Goal: Book appointment/travel/reservation

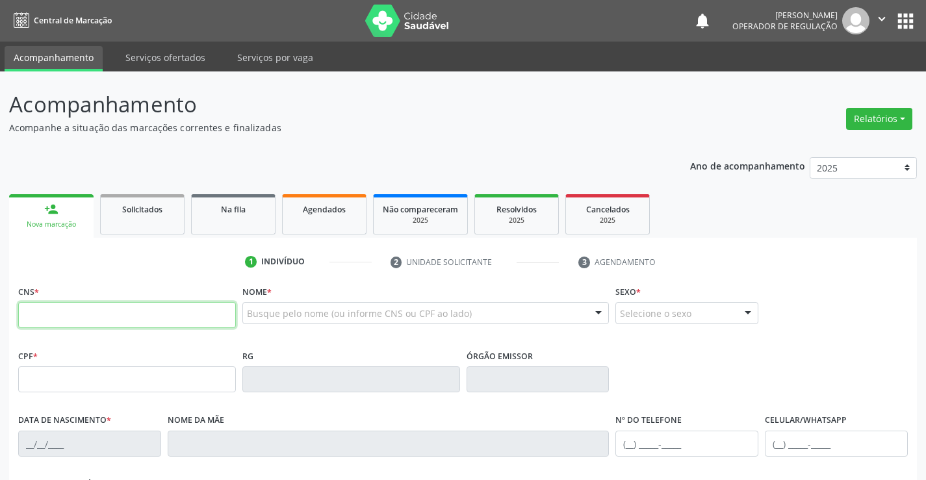
click at [151, 325] on input "text" at bounding box center [127, 315] width 218 height 26
type input "705 8034 8422 1435"
type input "[DATE]"
type input "[PHONE_NUMBER]"
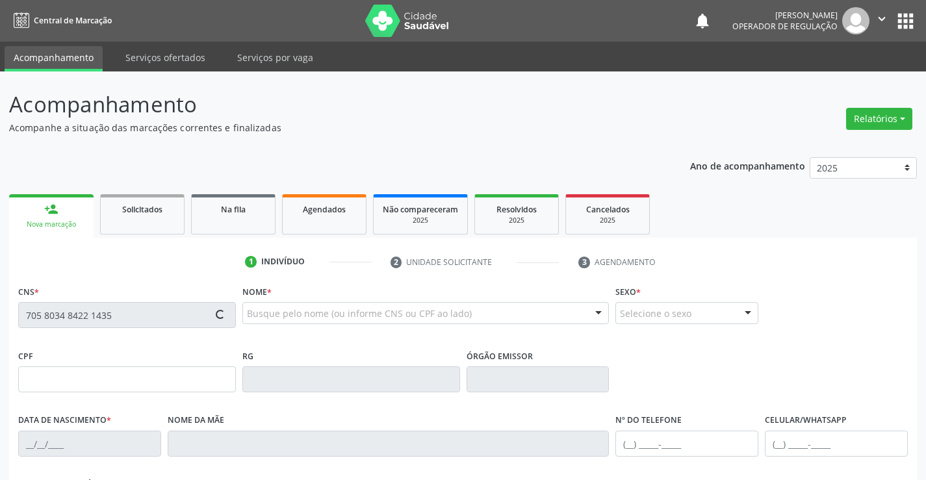
type input "S/N"
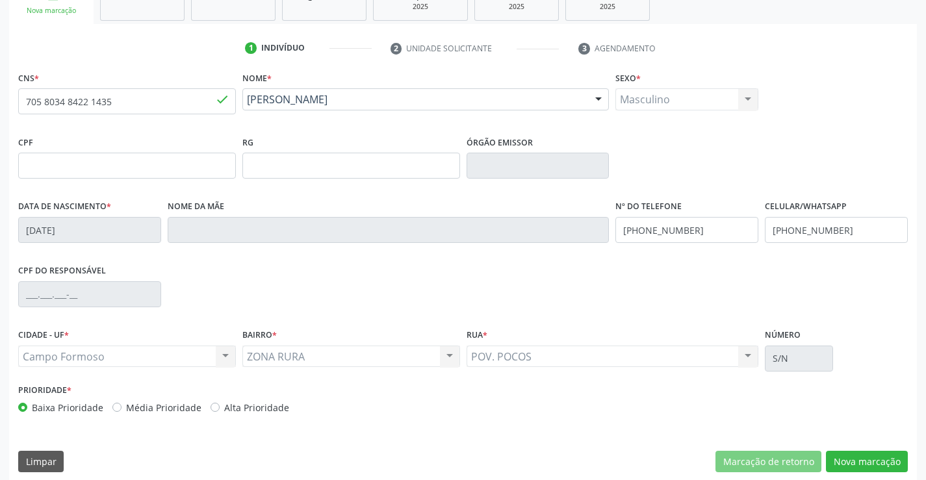
scroll to position [224, 0]
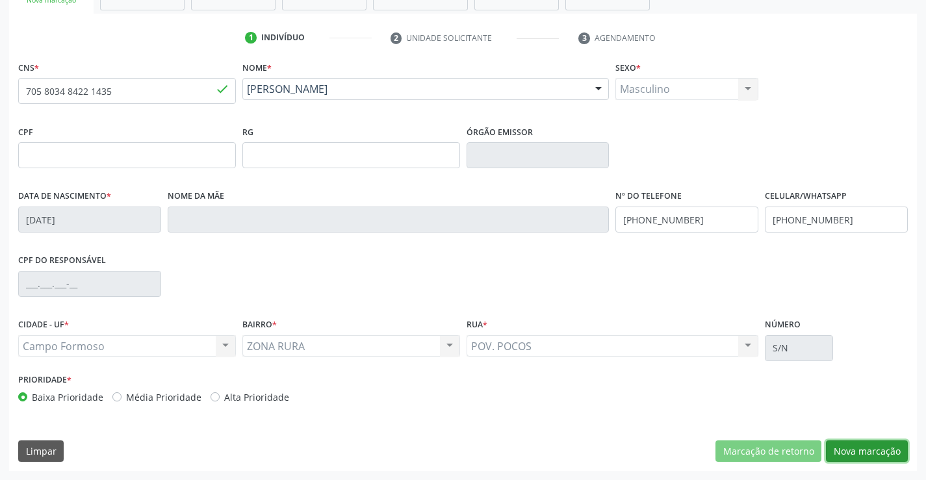
click at [852, 450] on button "Nova marcação" at bounding box center [867, 452] width 82 height 22
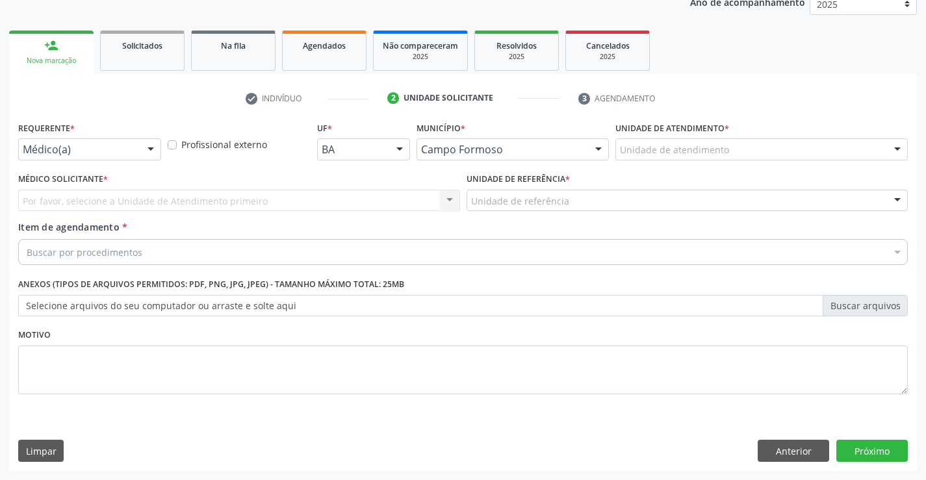
scroll to position [164, 0]
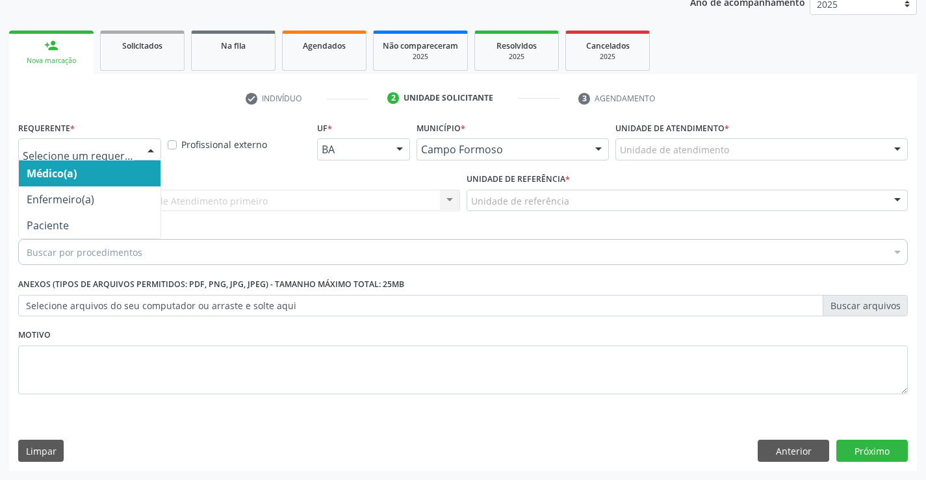
click at [45, 140] on div at bounding box center [89, 149] width 143 height 22
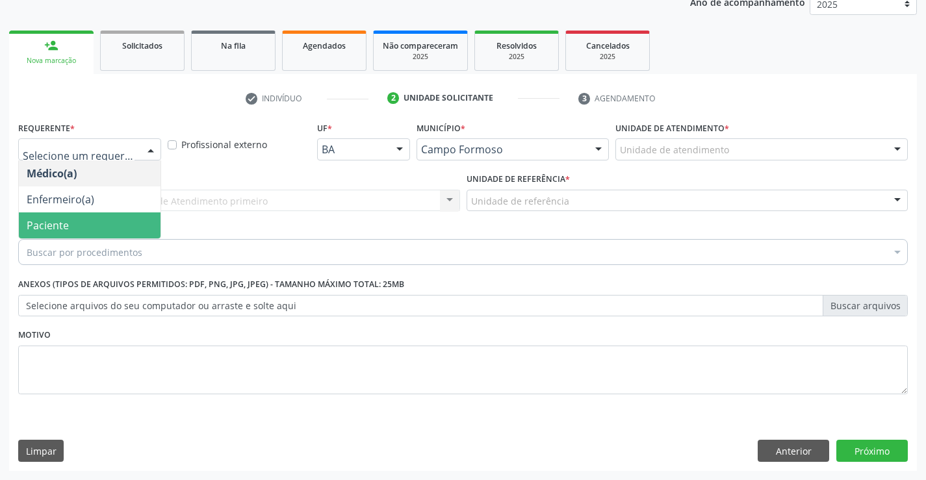
click at [53, 226] on span "Paciente" at bounding box center [48, 225] width 42 height 14
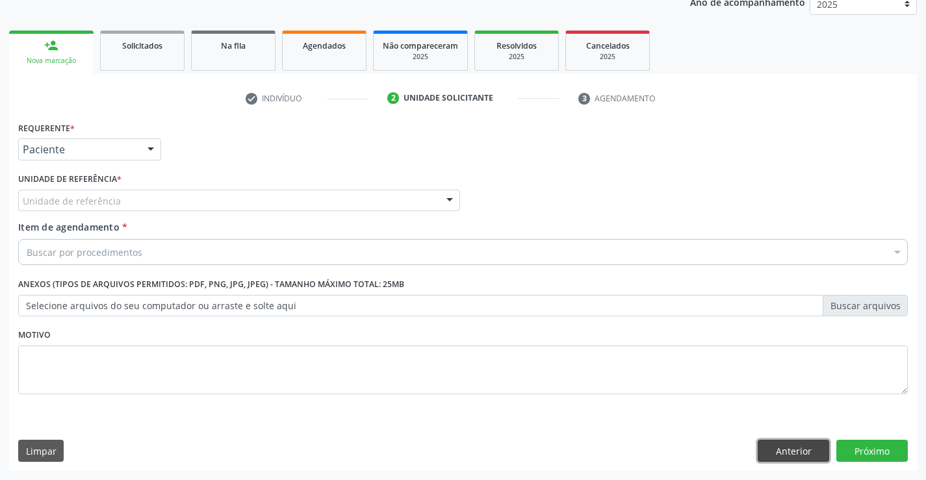
click at [791, 457] on button "Anterior" at bounding box center [793, 451] width 71 height 22
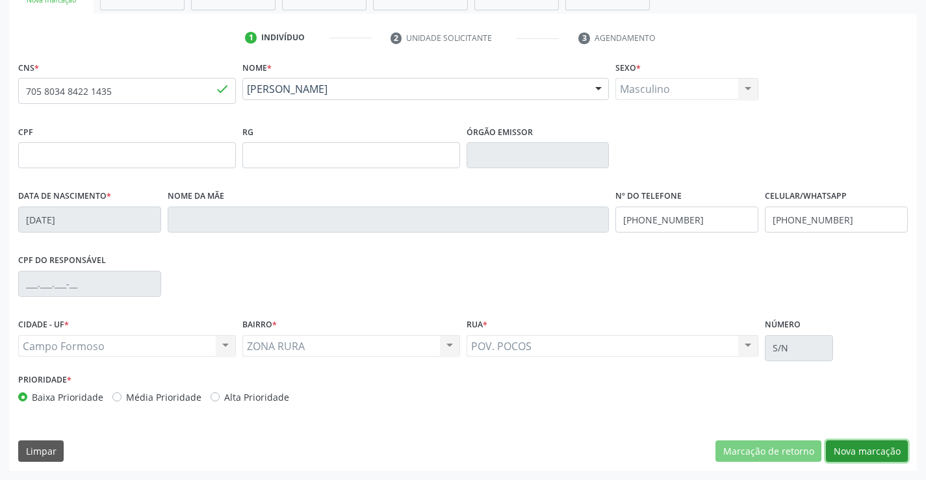
click at [872, 452] on button "Nova marcação" at bounding box center [867, 452] width 82 height 22
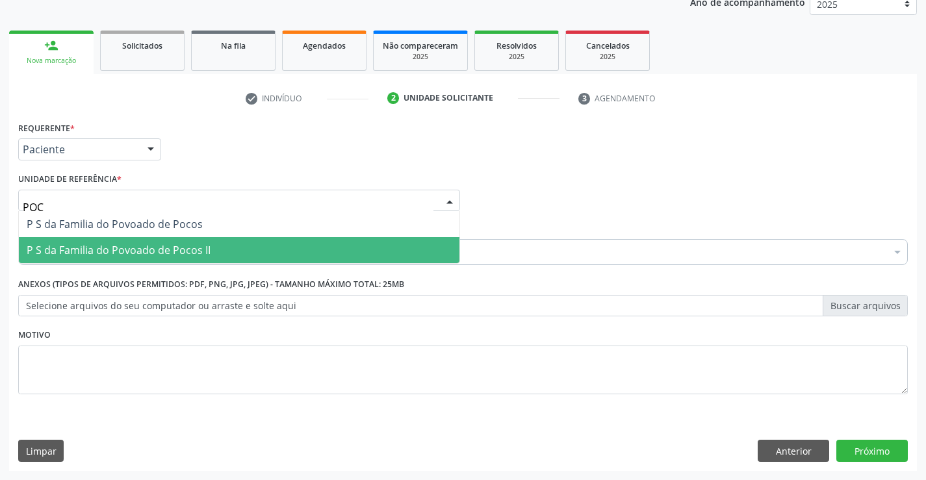
type input "POCO"
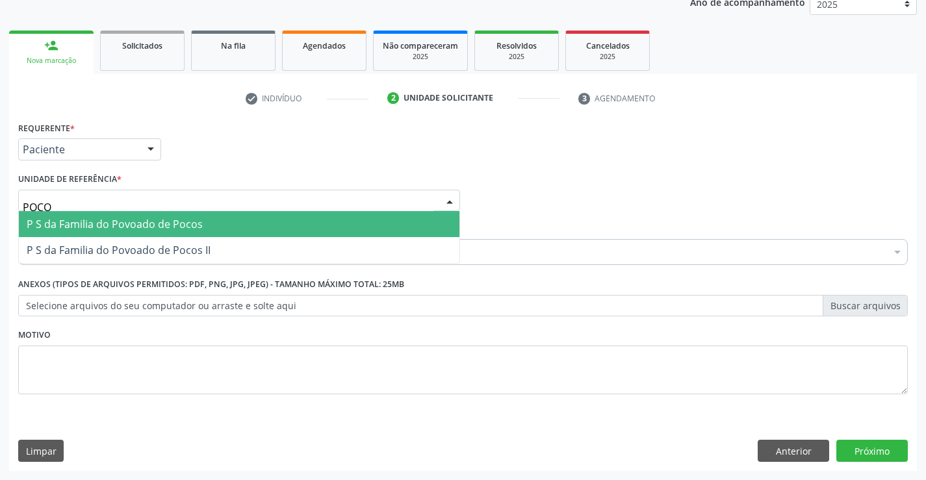
click at [93, 227] on span "P S da Familia do Povoado de Pocos" at bounding box center [115, 224] width 176 height 14
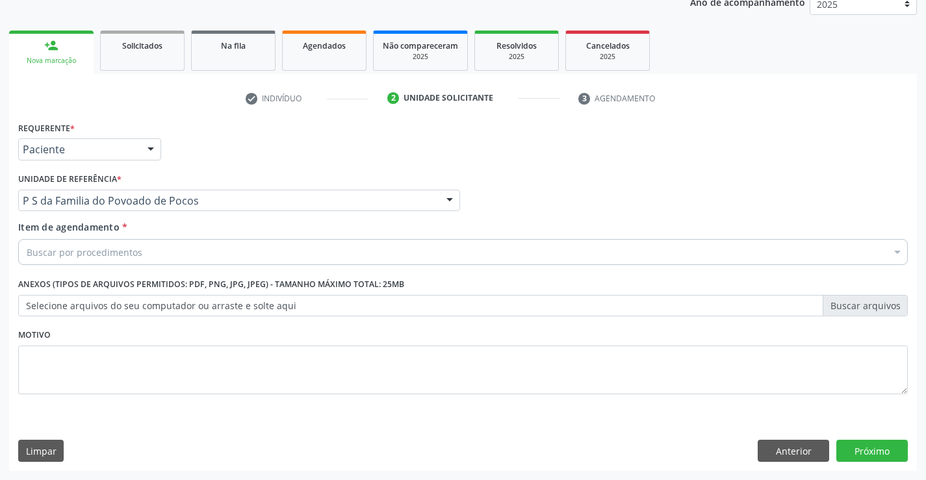
click at [81, 259] on div "Buscar por procedimentos" at bounding box center [463, 252] width 890 height 26
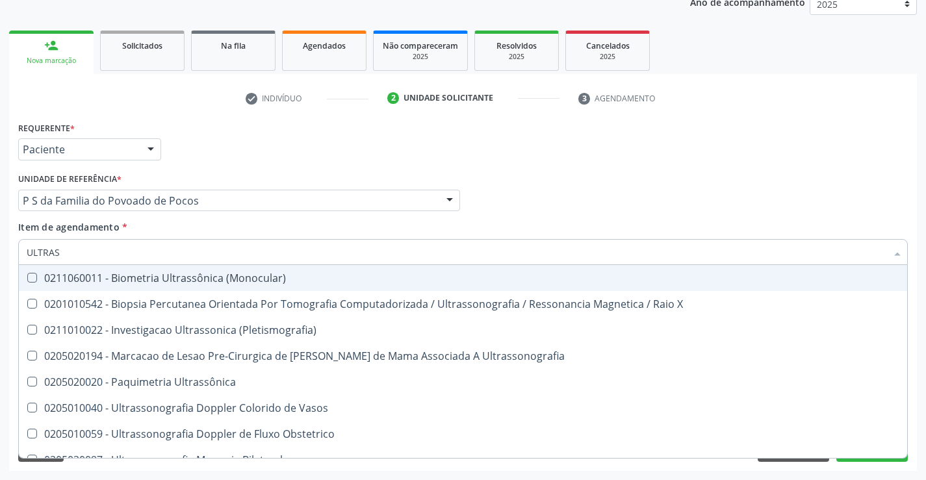
type input "ULTRASS"
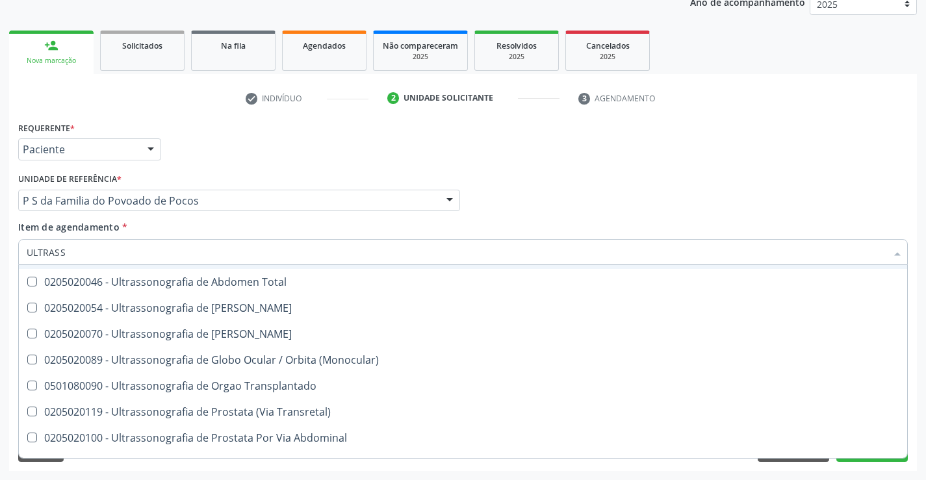
scroll to position [390, 0]
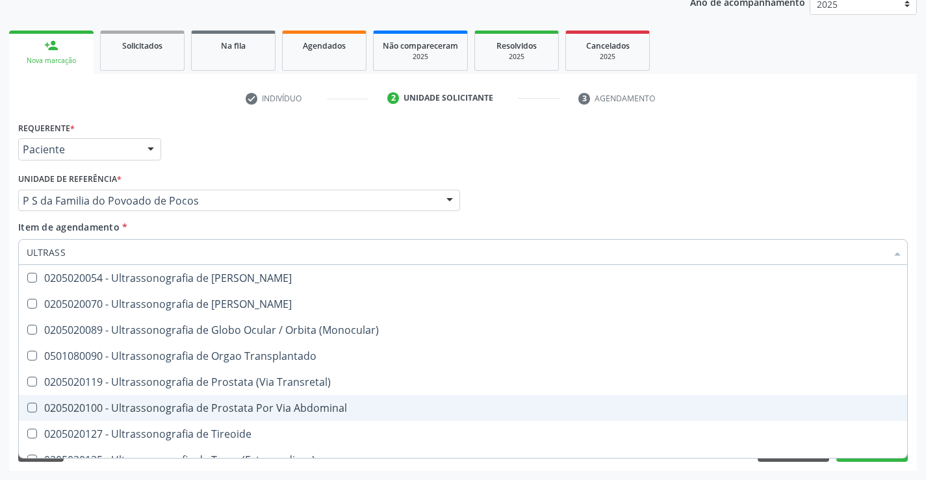
click at [253, 413] on div "0205020100 - Ultrassonografia de Prostata Por Via Abdominal" at bounding box center [463, 408] width 873 height 10
checkbox Abdominal "true"
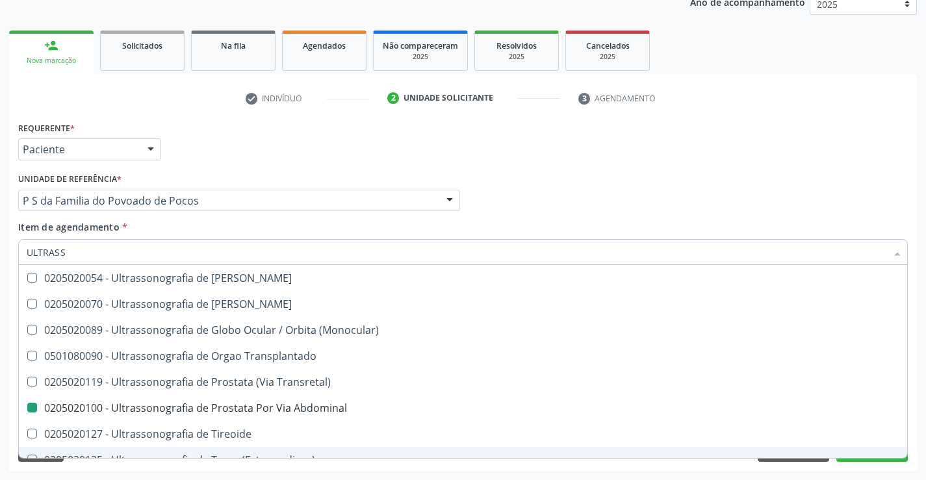
click at [871, 468] on div "Requerente * Paciente Médico(a) Enfermeiro(a) Paciente Nenhum resultado encontr…" at bounding box center [463, 294] width 908 height 353
checkbox X "true"
checkbox Abdominal "false"
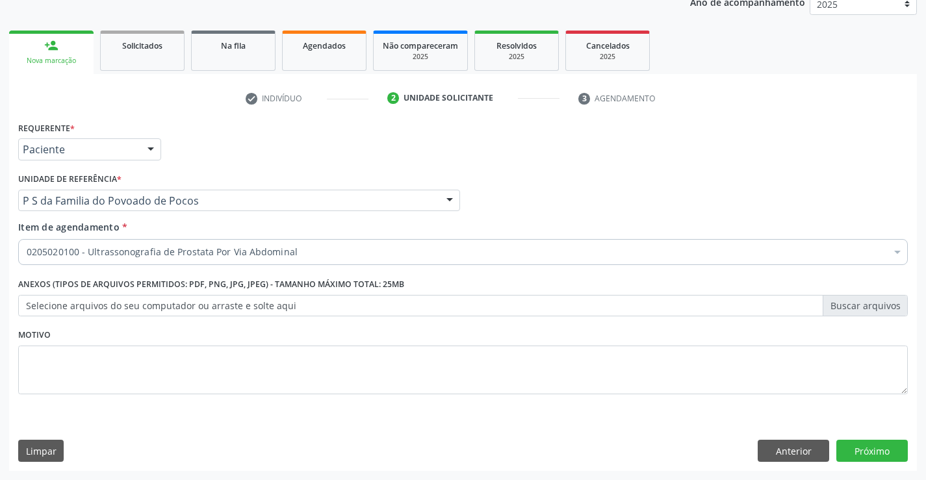
scroll to position [0, 0]
click at [878, 454] on button "Próximo" at bounding box center [871, 451] width 71 height 22
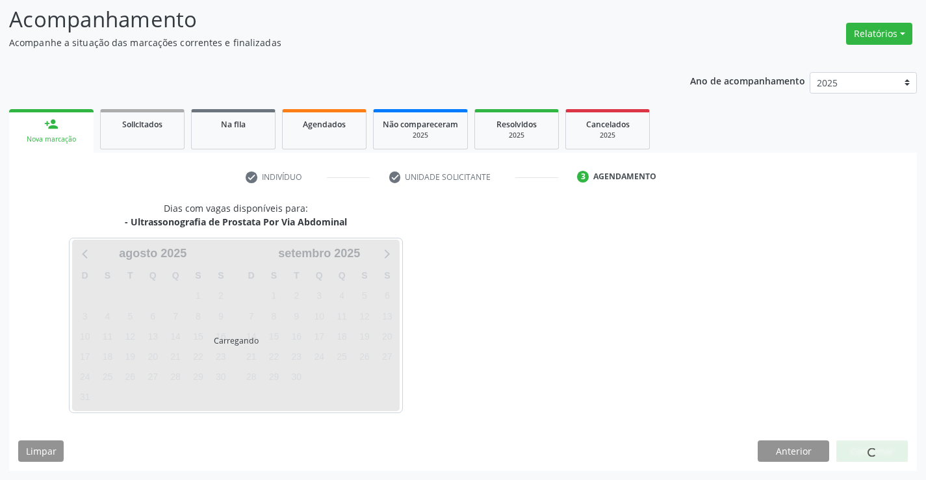
scroll to position [85, 0]
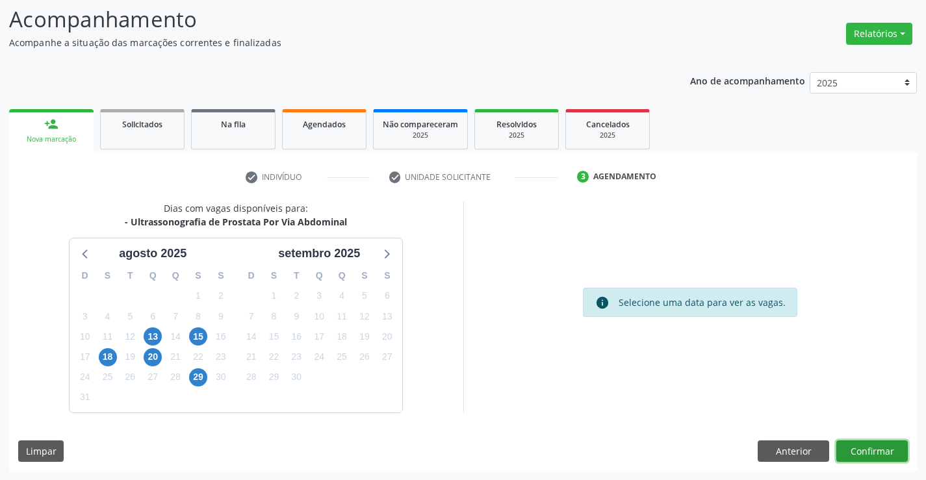
click at [877, 448] on button "Confirmar" at bounding box center [871, 452] width 71 height 22
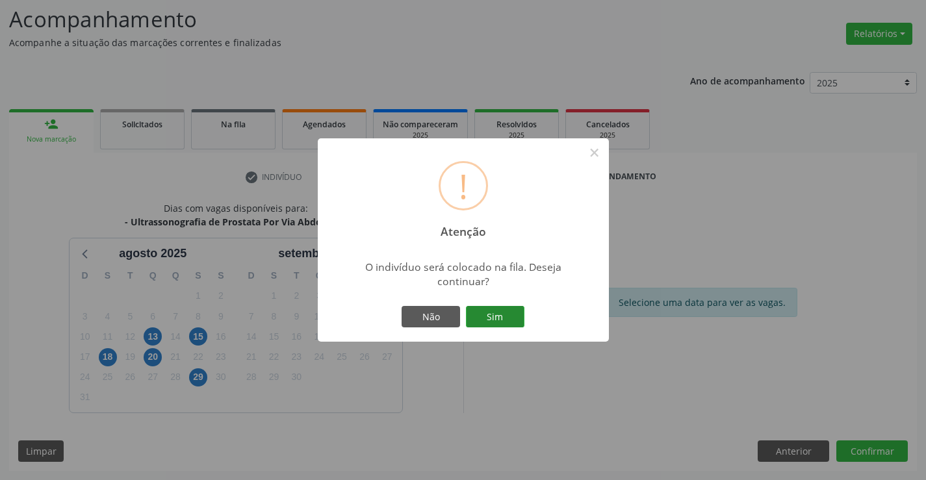
click at [501, 318] on button "Sim" at bounding box center [495, 317] width 58 height 22
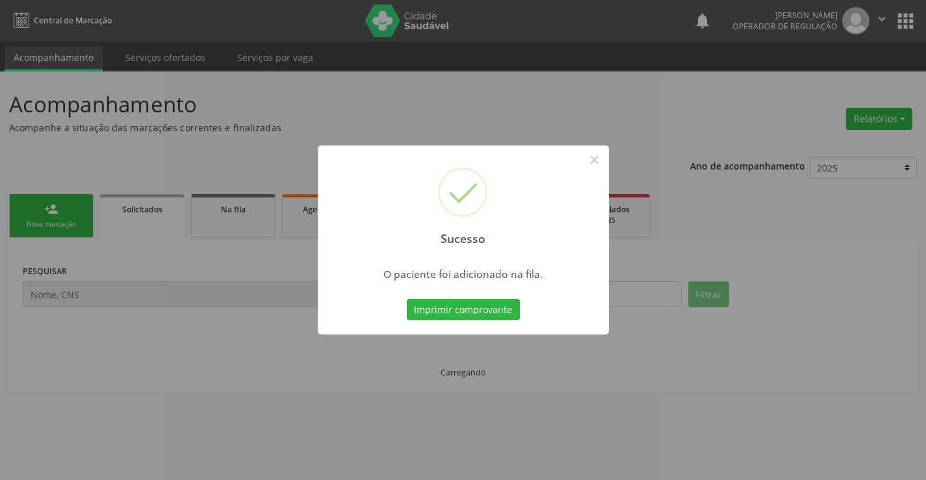
scroll to position [0, 0]
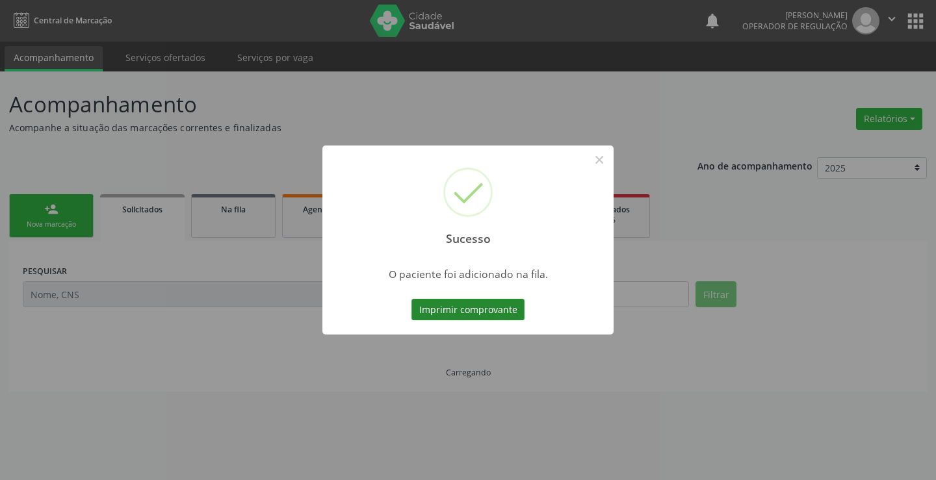
click at [477, 314] on button "Imprimir comprovante" at bounding box center [467, 310] width 113 height 22
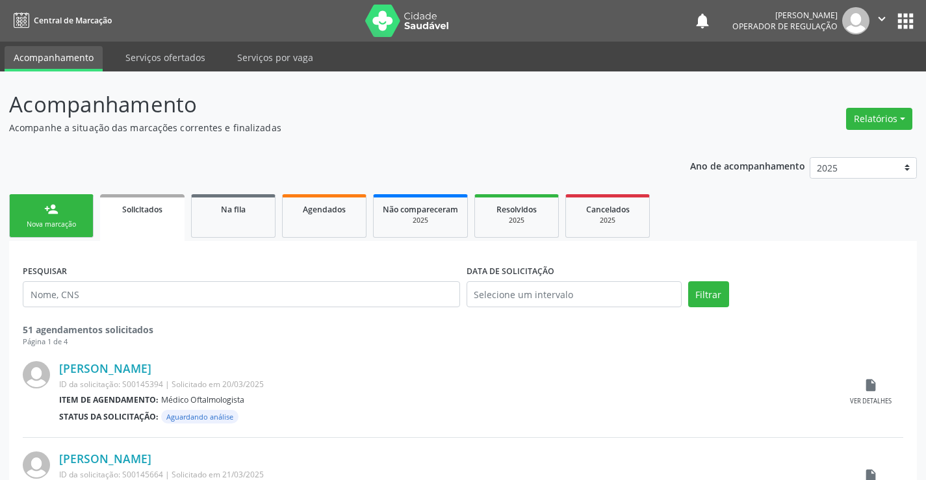
click at [66, 211] on link "person_add Nova marcação" at bounding box center [51, 216] width 84 height 44
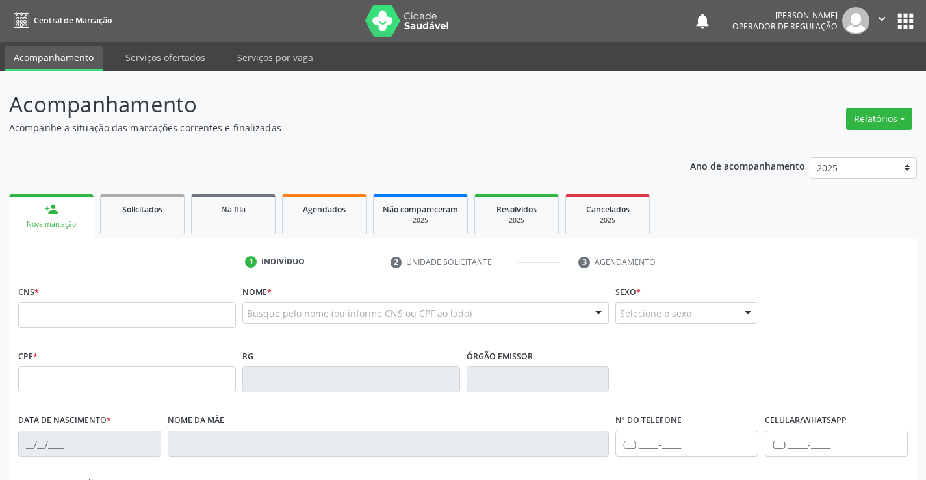
click at [95, 331] on fieldset "CNS *" at bounding box center [127, 309] width 218 height 55
click at [94, 323] on input "text" at bounding box center [127, 315] width 218 height 26
type input "707 6022 5051 6096"
type input "0953114678"
type input "[DATE]"
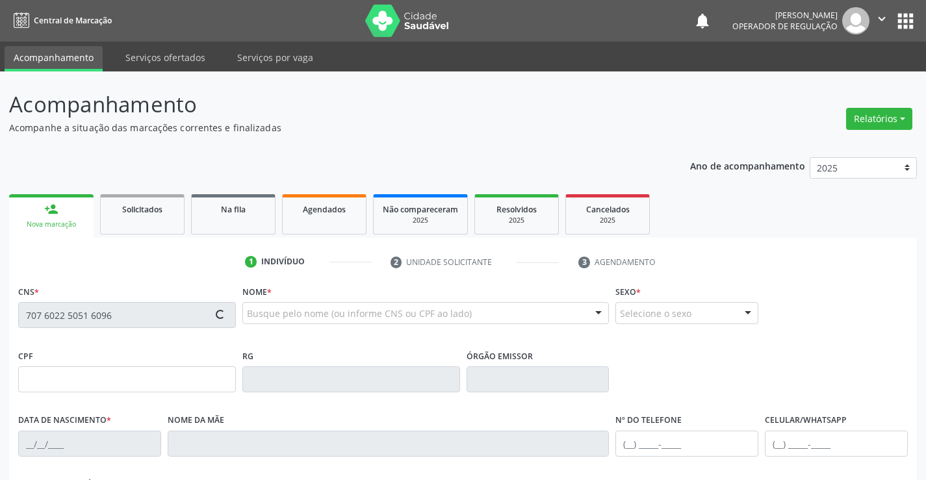
type input "[PHONE_NUMBER]"
type input "002.646.405-51"
type input "SN"
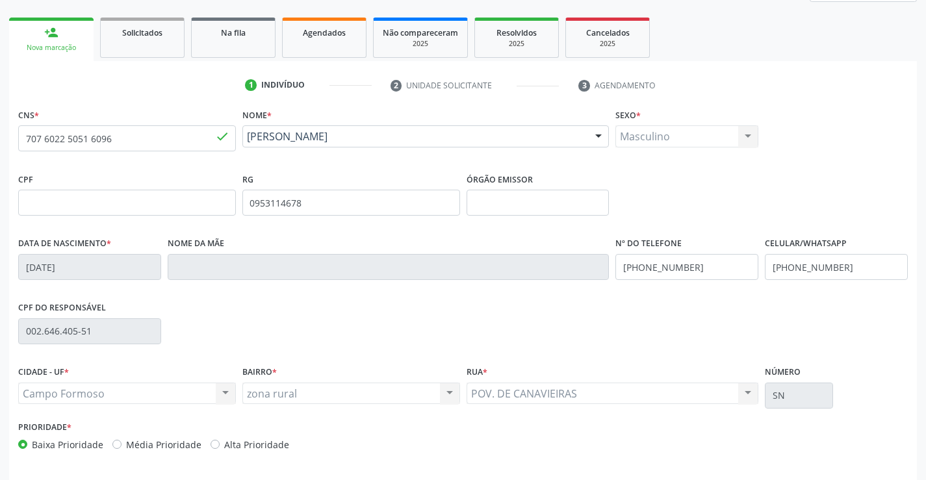
scroll to position [224, 0]
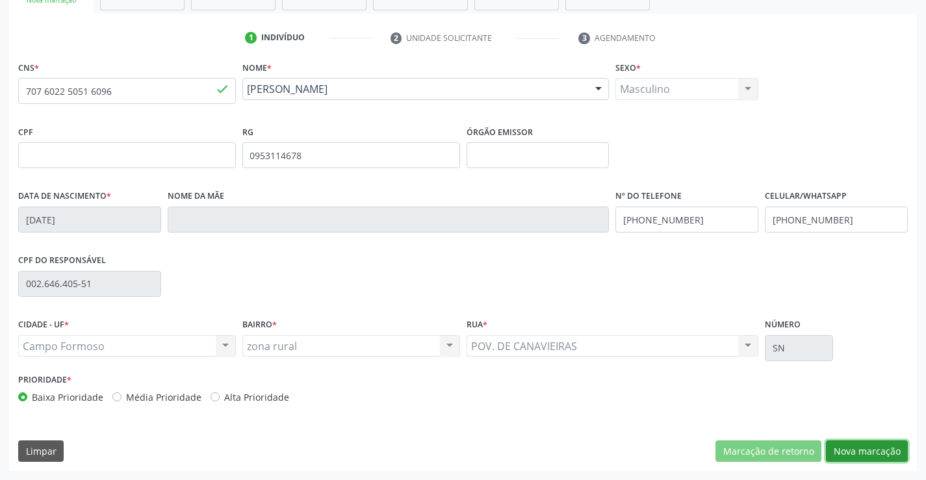
click at [852, 446] on button "Nova marcação" at bounding box center [867, 452] width 82 height 22
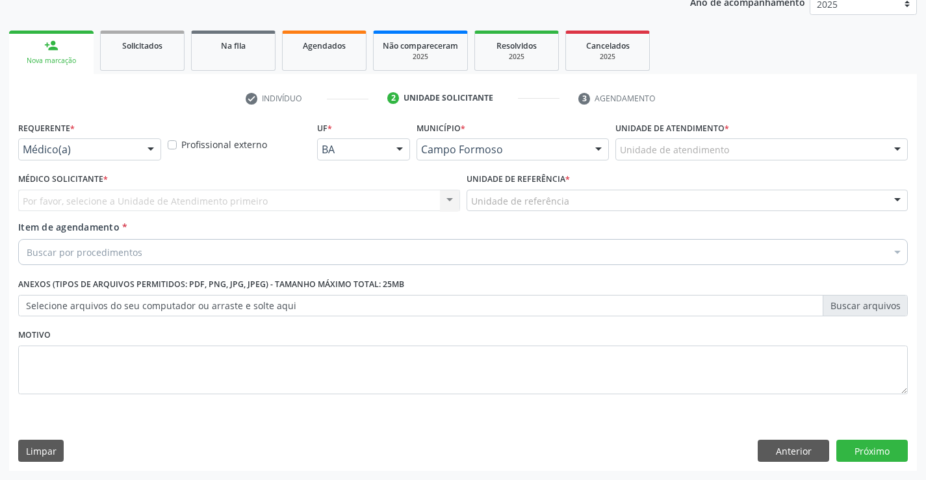
scroll to position [164, 0]
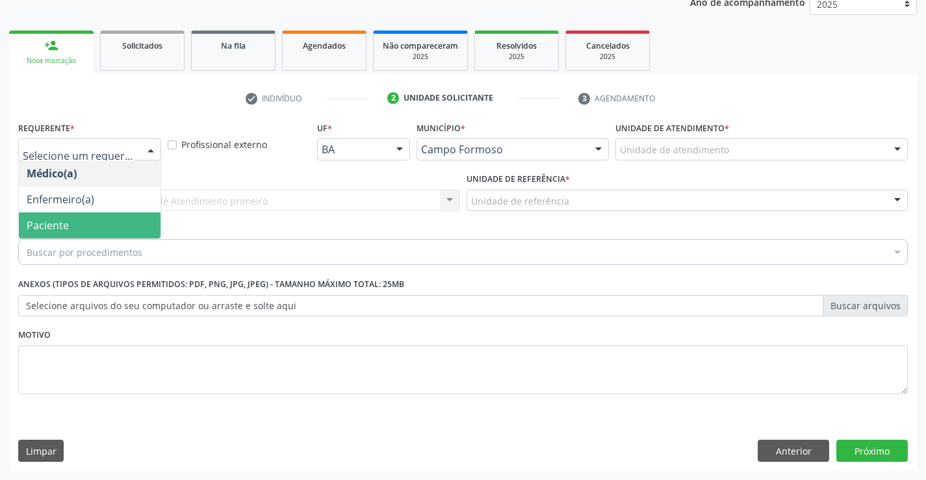
click at [61, 224] on span "Paciente" at bounding box center [48, 225] width 42 height 14
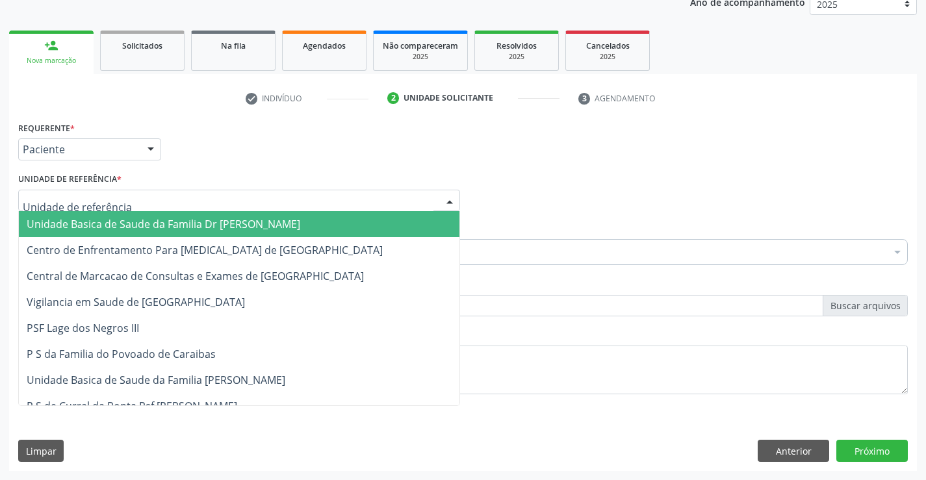
click at [63, 227] on span "Unidade Basica de Saude da Familia Dr [PERSON_NAME]" at bounding box center [164, 224] width 274 height 14
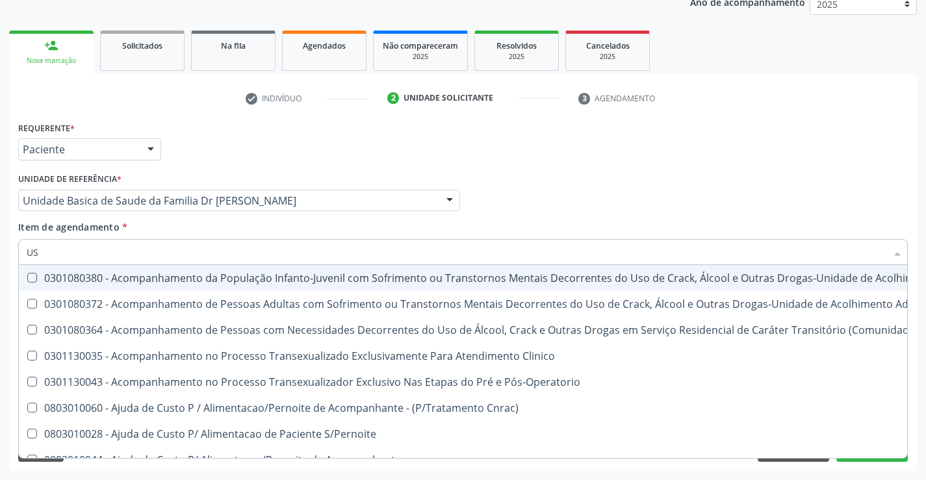
type input "USG"
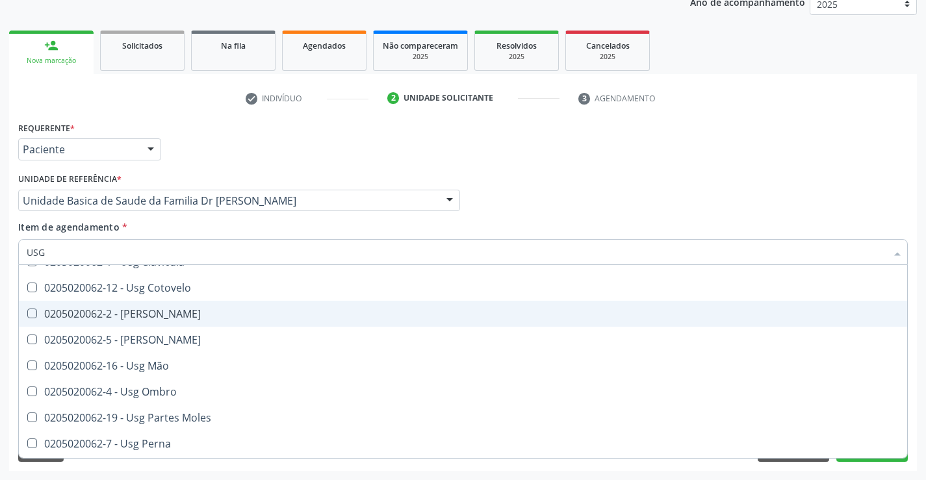
scroll to position [130, 0]
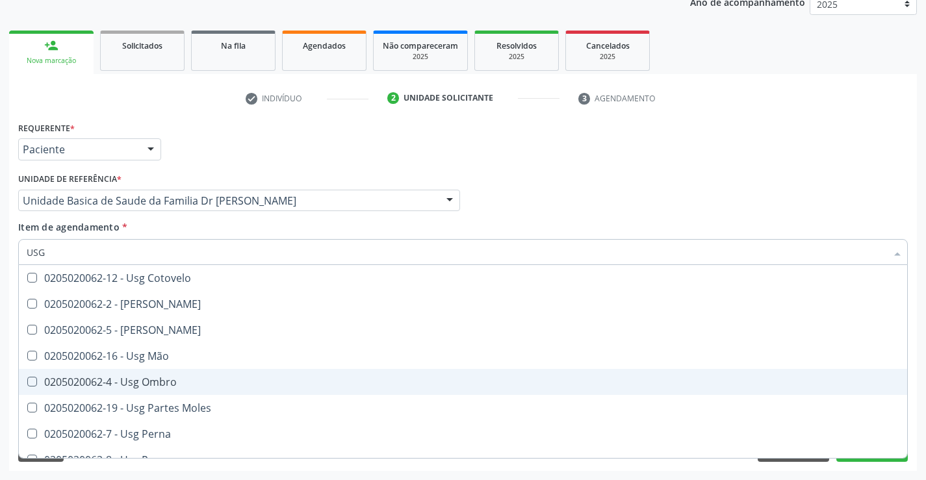
click at [186, 382] on div "0205020062-4 - Usg Ombro" at bounding box center [463, 382] width 873 height 10
checkbox Ombro "true"
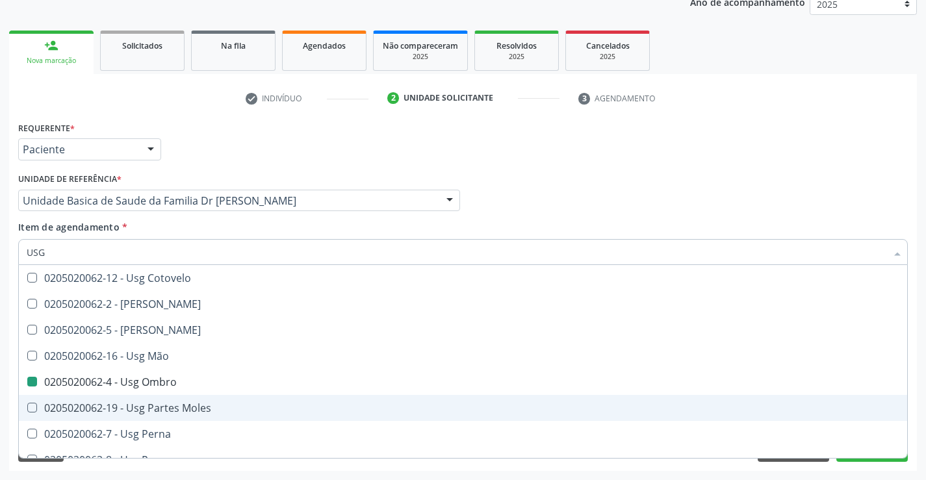
click at [862, 470] on div "Requerente * Paciente Médico(a) Enfermeiro(a) Paciente Nenhum resultado encontr…" at bounding box center [463, 294] width 908 height 353
checkbox Braço "true"
checkbox Ombro "false"
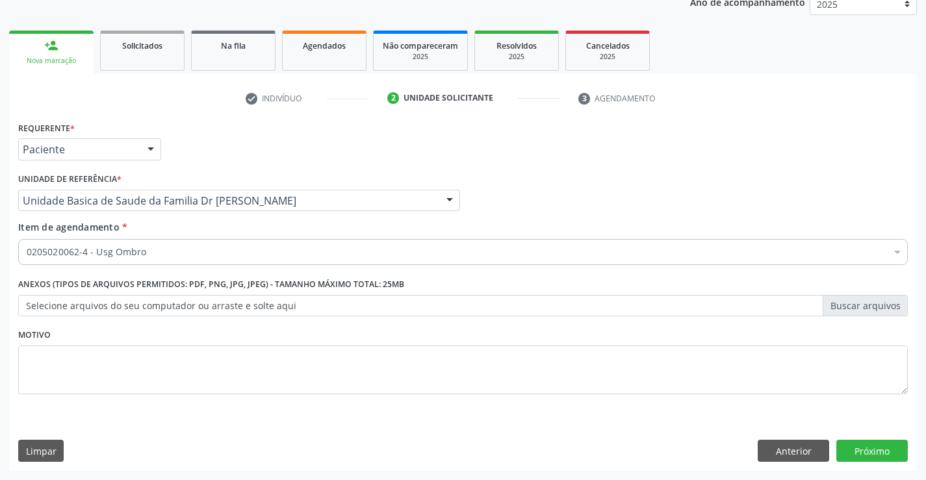
scroll to position [0, 0]
click at [862, 453] on button "Próximo" at bounding box center [871, 451] width 71 height 22
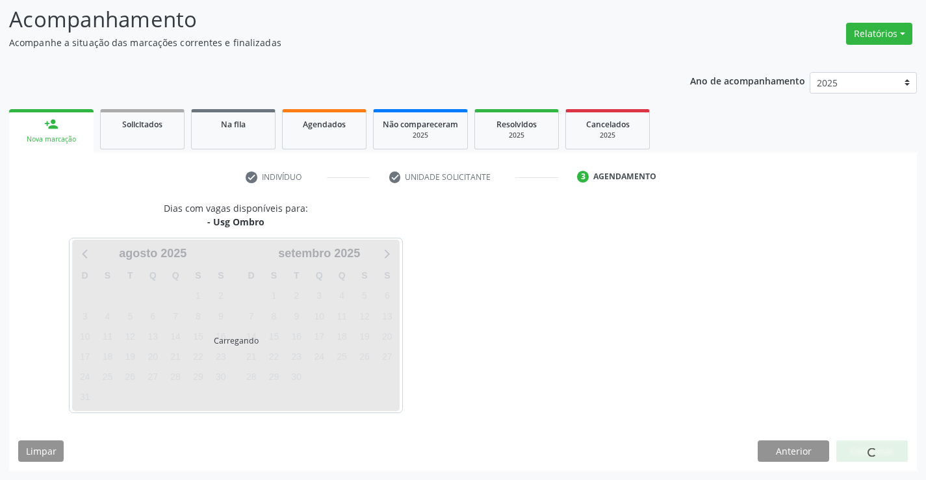
scroll to position [85, 0]
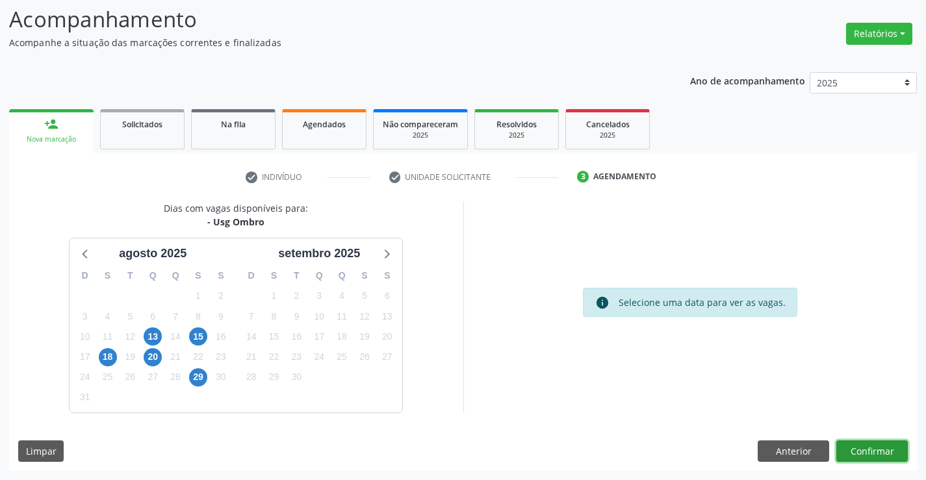
click at [872, 450] on button "Confirmar" at bounding box center [871, 452] width 71 height 22
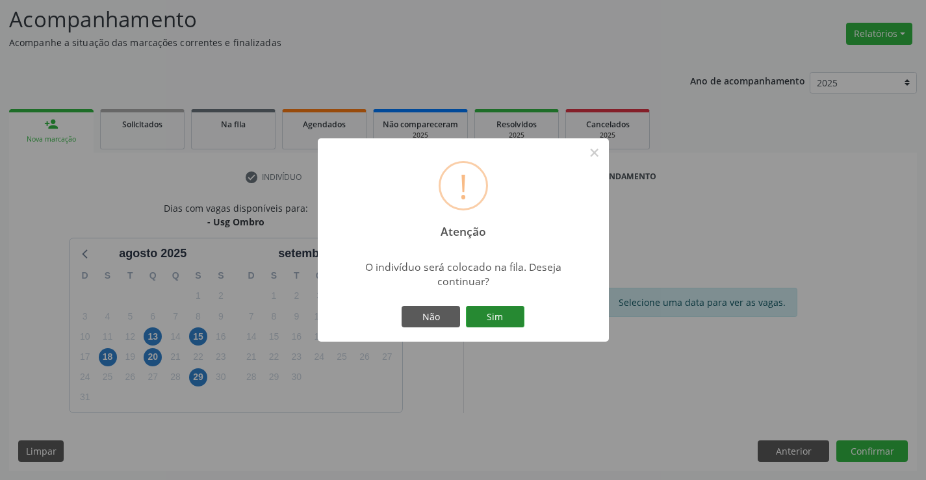
click at [504, 314] on button "Sim" at bounding box center [495, 317] width 58 height 22
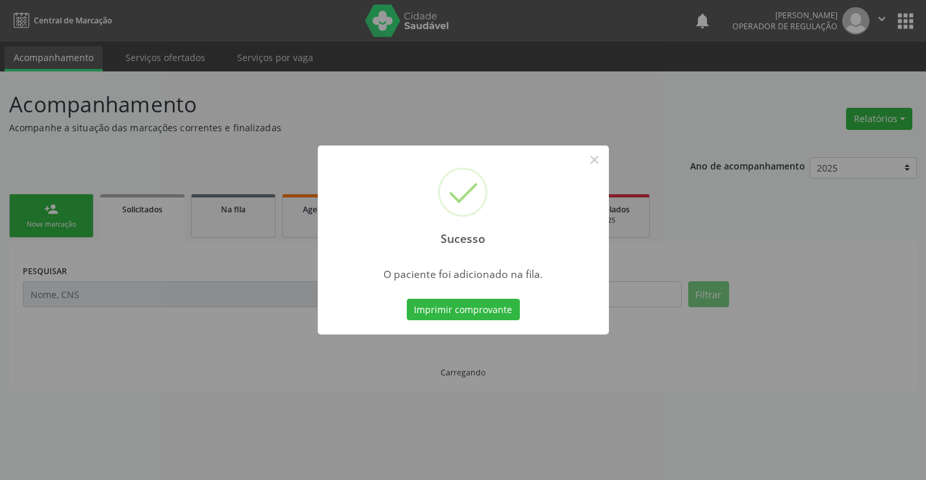
scroll to position [0, 0]
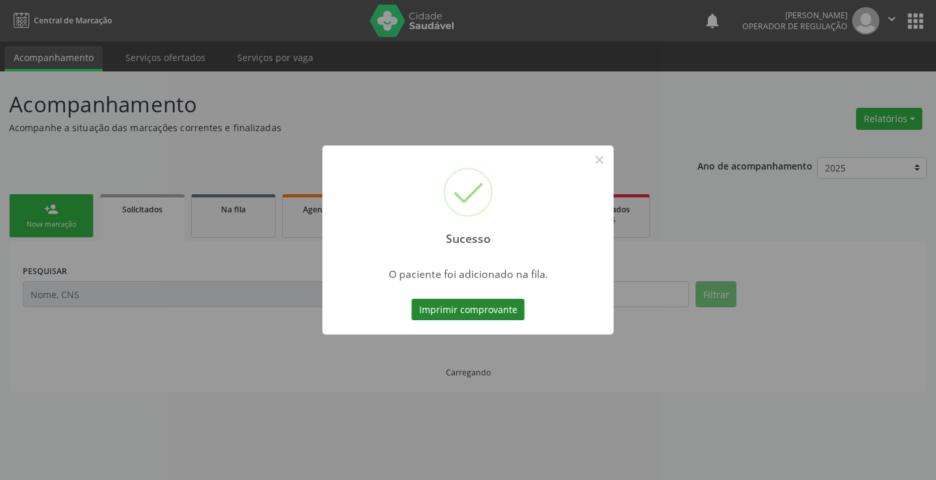
click at [457, 304] on button "Imprimir comprovante" at bounding box center [467, 310] width 113 height 22
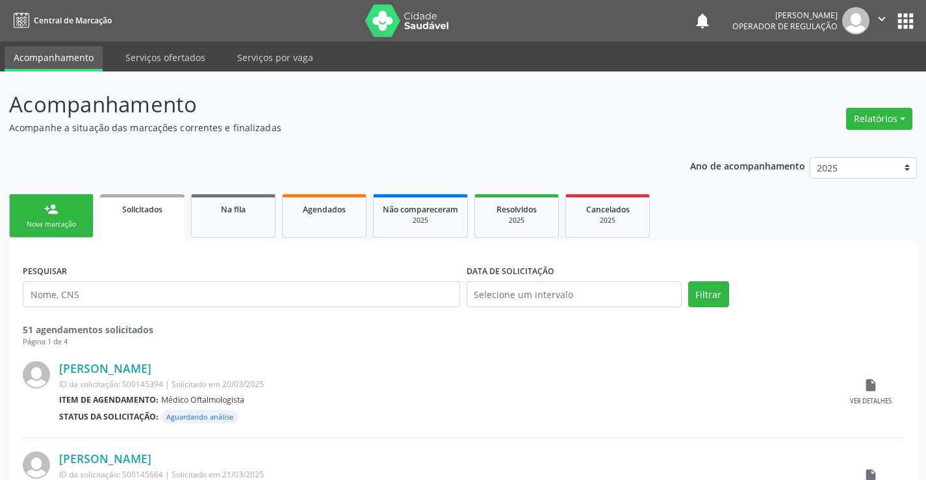
click at [84, 220] on link "person_add Nova marcação" at bounding box center [51, 216] width 84 height 44
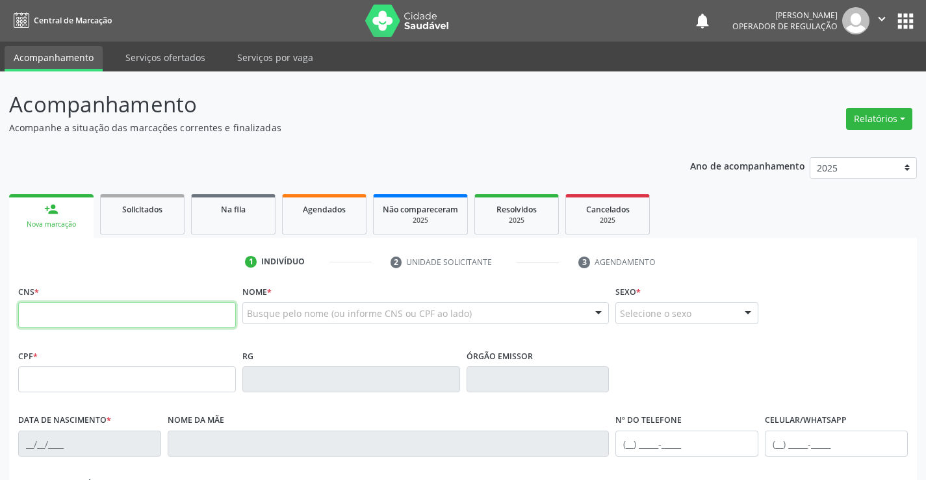
click at [188, 328] on input "text" at bounding box center [127, 315] width 218 height 26
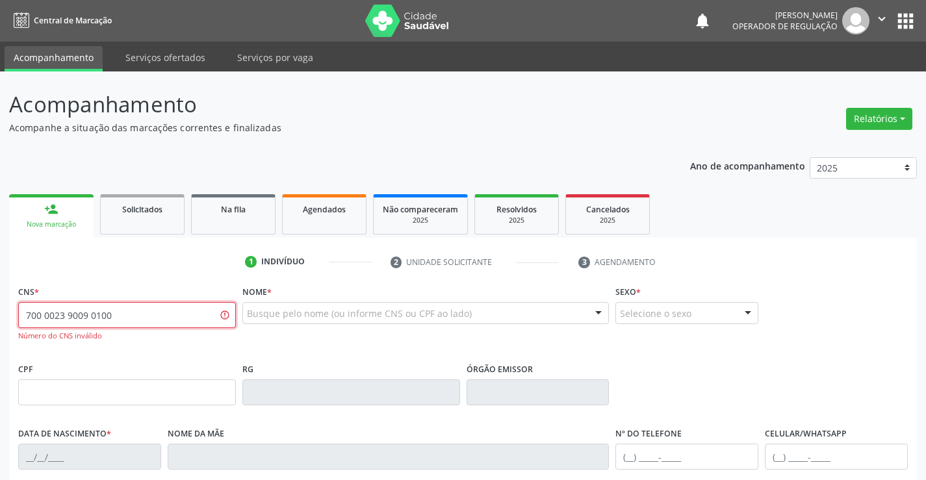
drag, startPoint x: 131, startPoint y: 309, endPoint x: 0, endPoint y: 314, distance: 131.4
click at [0, 314] on div "Acompanhamento Acompanhe a situação das marcações correntes e finalizadas Relat…" at bounding box center [463, 394] width 926 height 646
type input "700 0023 9209 0100"
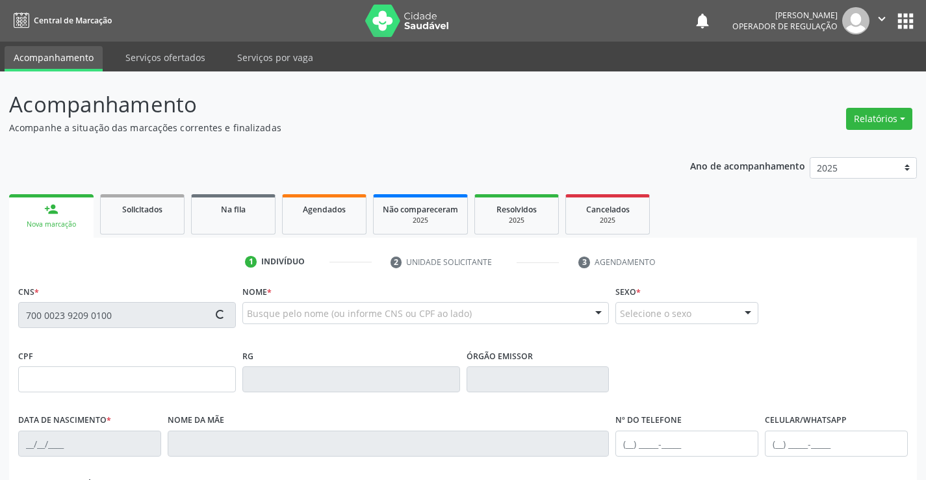
type input "136.185.995-44"
type input "[DATE]"
type input "[PERSON_NAME]"
type input "[PHONE_NUMBER]"
type input "S/N"
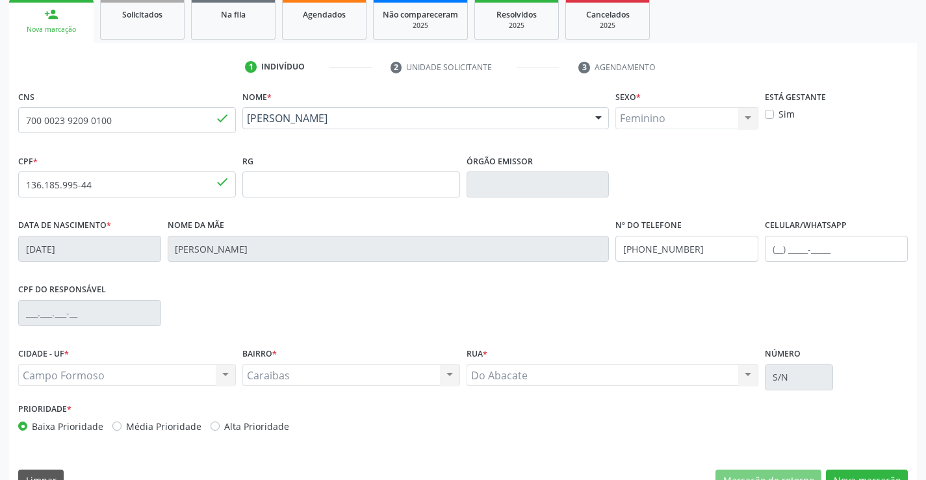
scroll to position [224, 0]
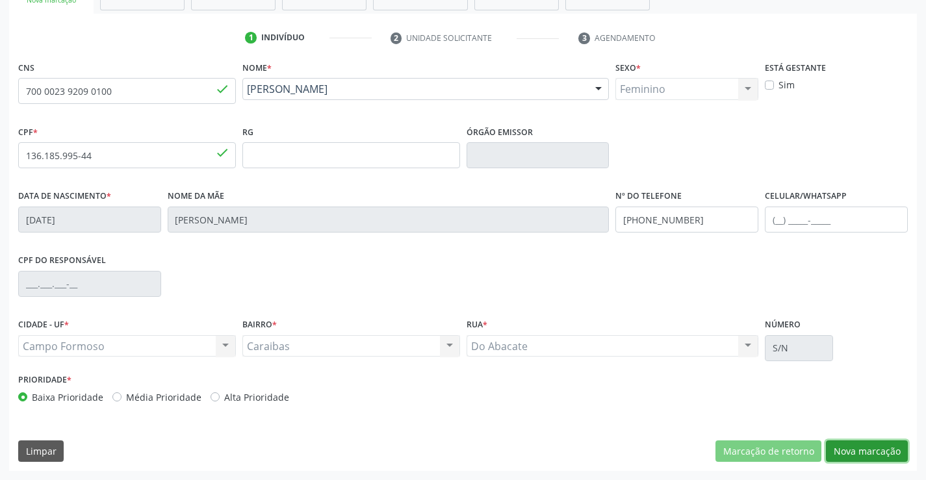
click at [866, 447] on button "Nova marcação" at bounding box center [867, 452] width 82 height 22
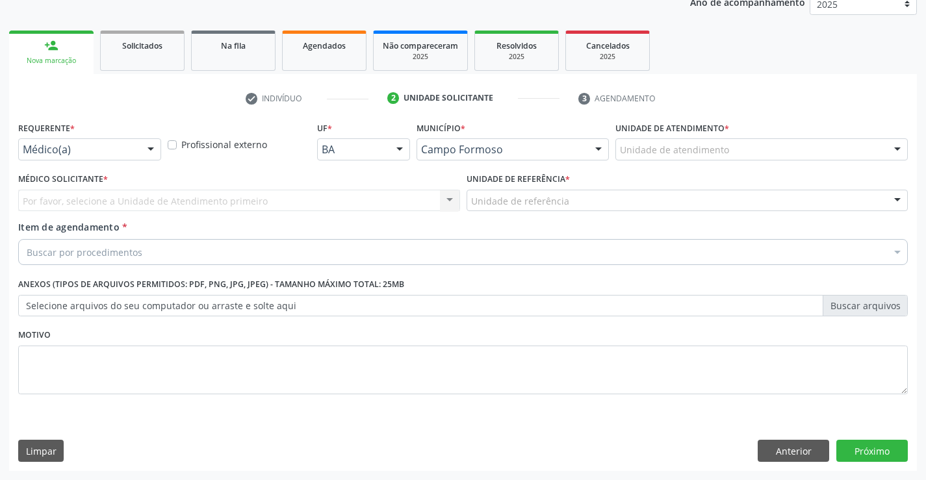
scroll to position [164, 0]
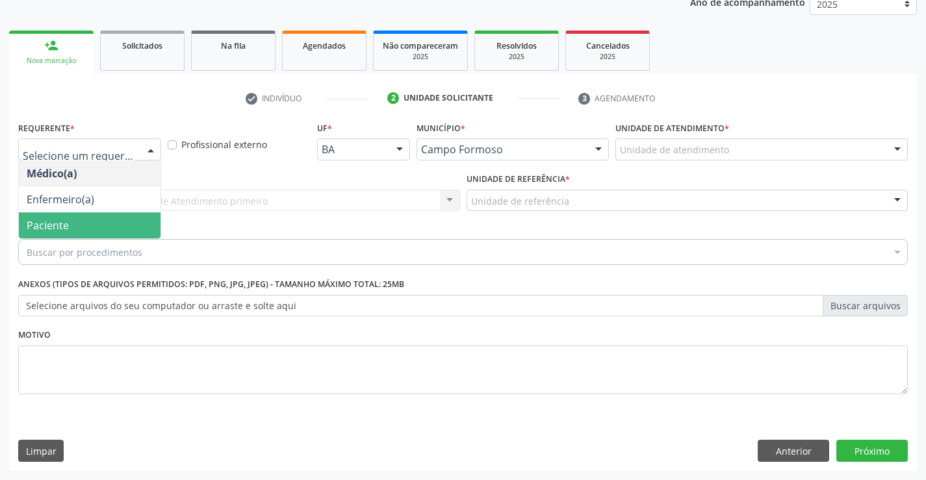
click at [33, 224] on span "Paciente" at bounding box center [48, 225] width 42 height 14
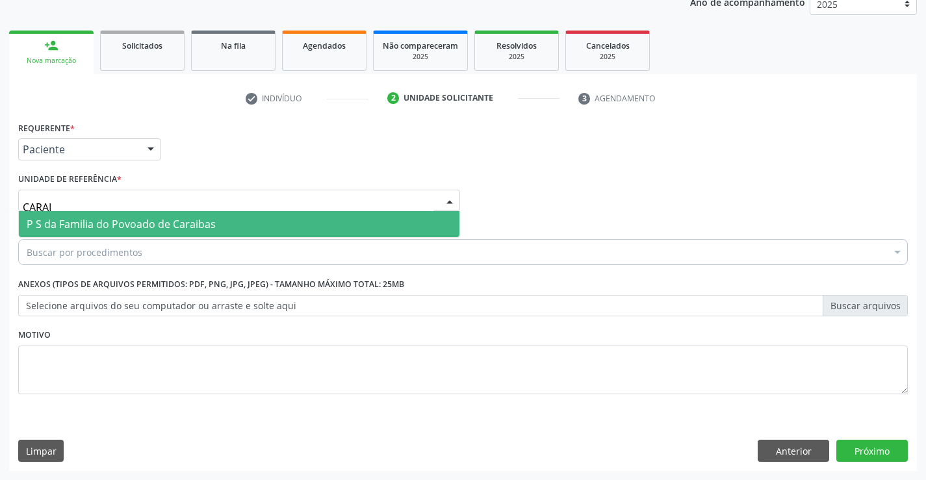
type input "CARAIB"
click at [90, 229] on span "P S da Familia do Povoado de Caraibas" at bounding box center [121, 224] width 189 height 14
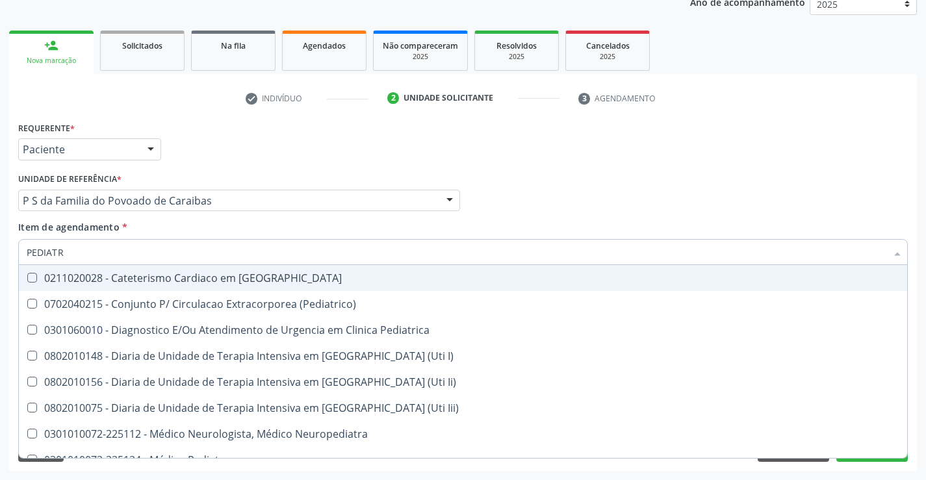
type input "PEDIATRA"
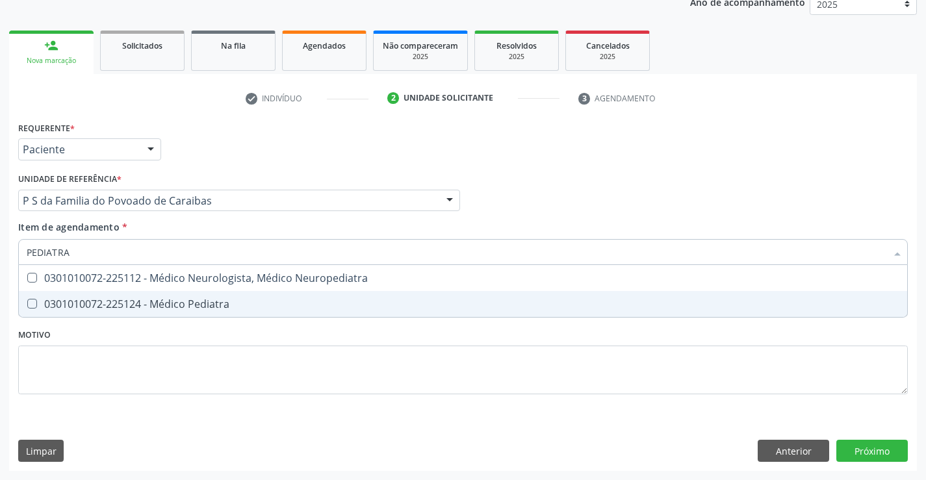
click at [157, 300] on div "0301010072-225124 - Médico Pediatra" at bounding box center [463, 304] width 873 height 10
checkbox Pediatra "true"
click at [861, 448] on div "Requerente * Paciente Médico(a) Enfermeiro(a) Paciente Nenhum resultado encontr…" at bounding box center [463, 294] width 908 height 353
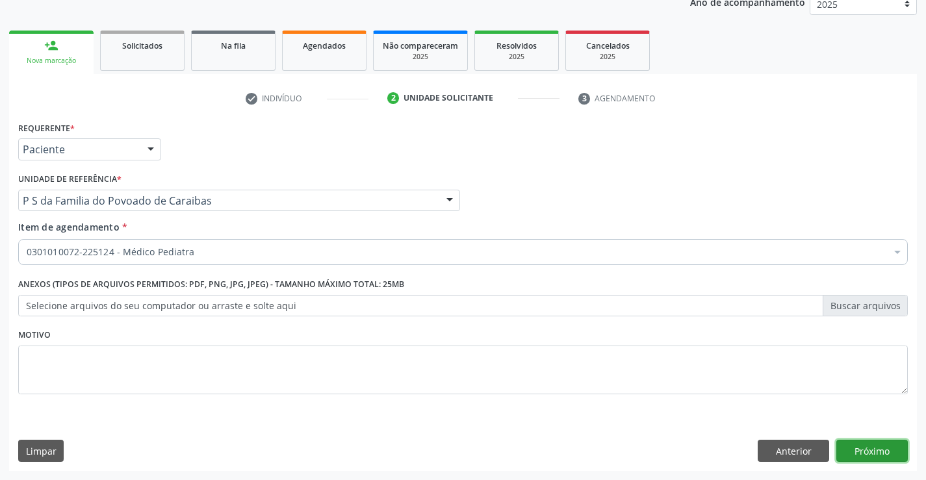
click at [862, 444] on button "Próximo" at bounding box center [871, 451] width 71 height 22
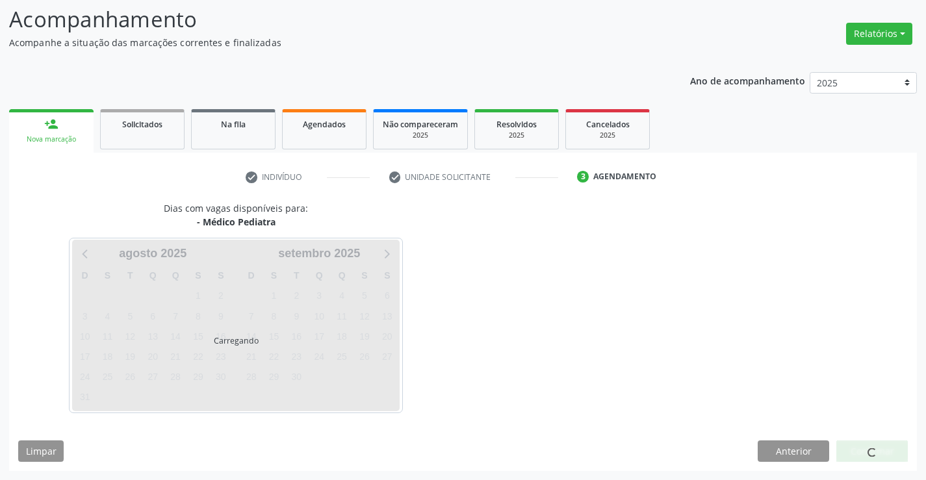
scroll to position [85, 0]
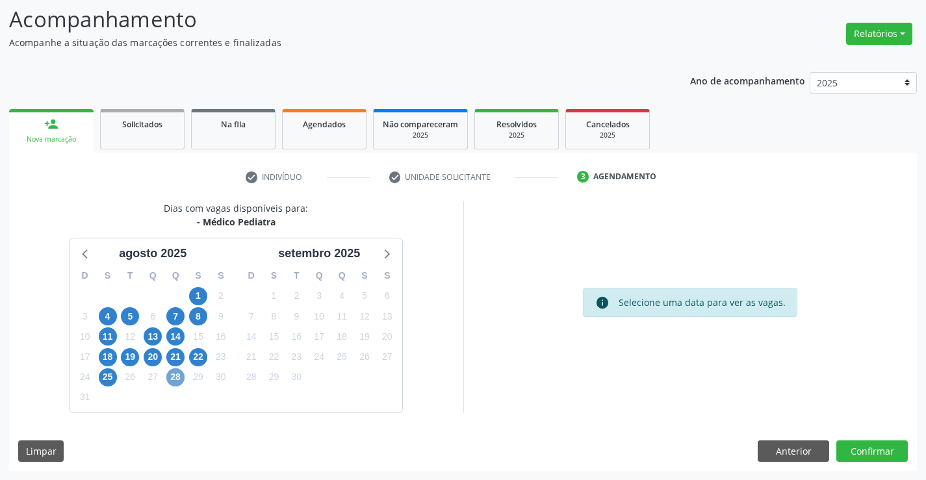
click at [177, 380] on span "28" at bounding box center [175, 377] width 18 height 18
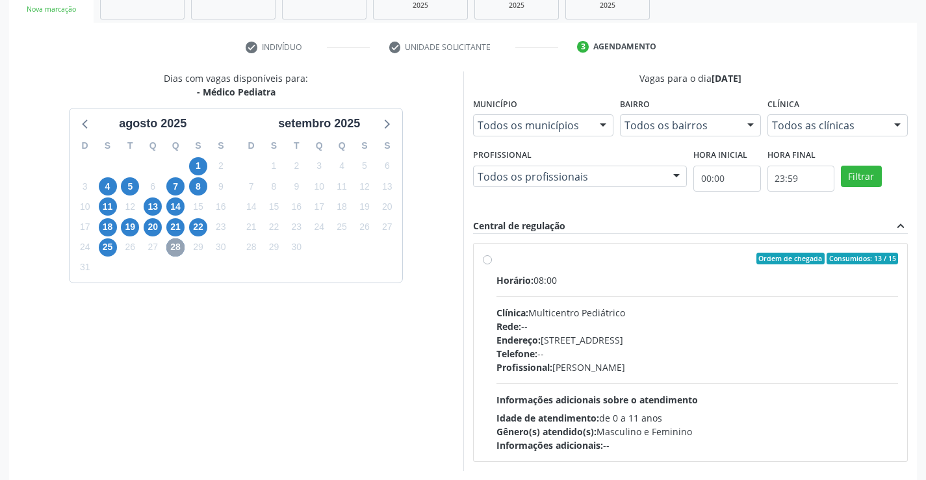
scroll to position [273, 0]
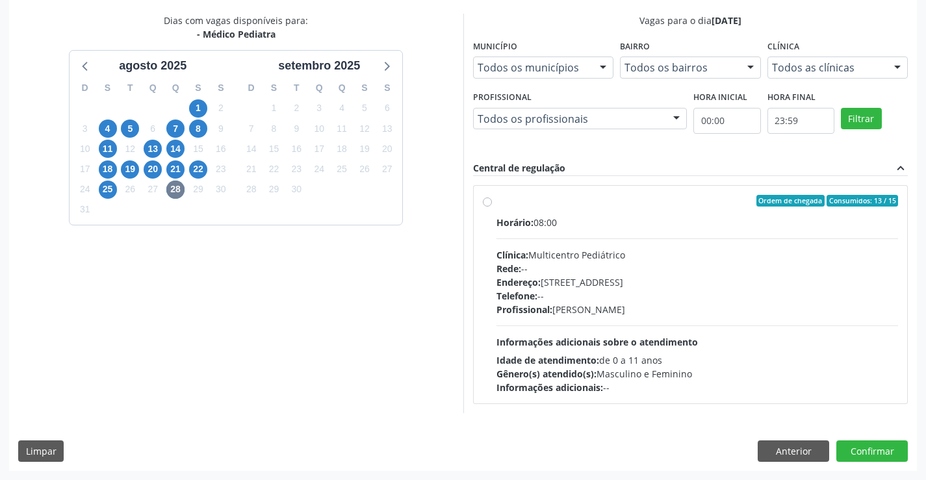
click at [496, 204] on label "Ordem de chegada Consumidos: 13 / 15 Horário: 08:00 Clínica: Multicentro Pediát…" at bounding box center [697, 294] width 402 height 199
click at [489, 204] on input "Ordem de chegada Consumidos: 13 / 15 Horário: 08:00 Clínica: Multicentro Pediát…" at bounding box center [487, 201] width 9 height 12
radio input "true"
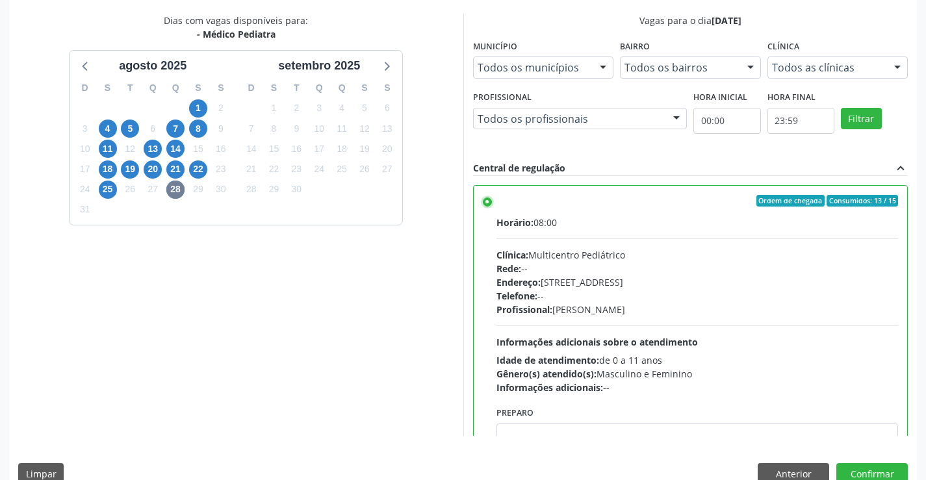
scroll to position [296, 0]
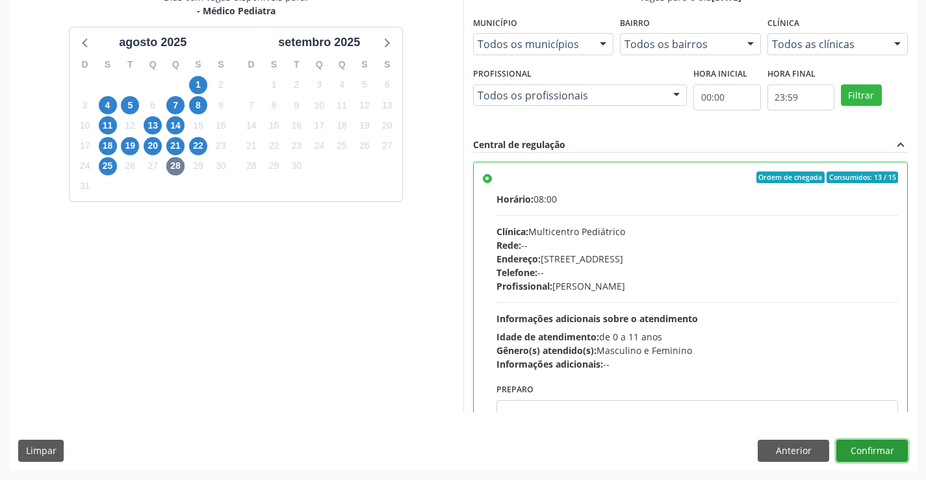
click at [879, 452] on button "Confirmar" at bounding box center [871, 451] width 71 height 22
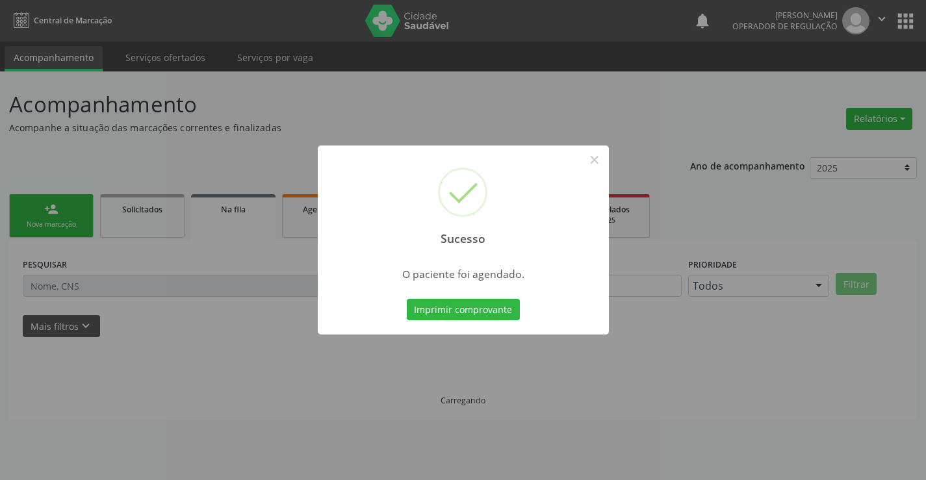
scroll to position [0, 0]
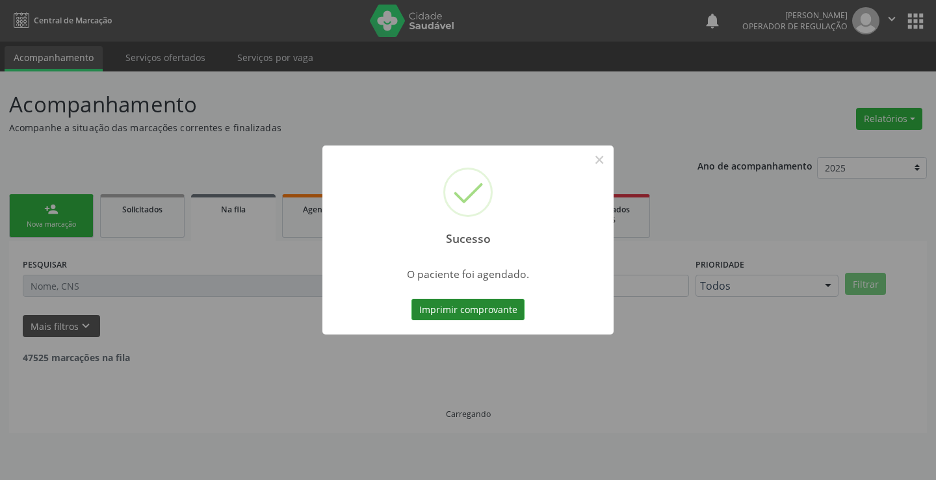
click at [514, 309] on button "Imprimir comprovante" at bounding box center [467, 310] width 113 height 22
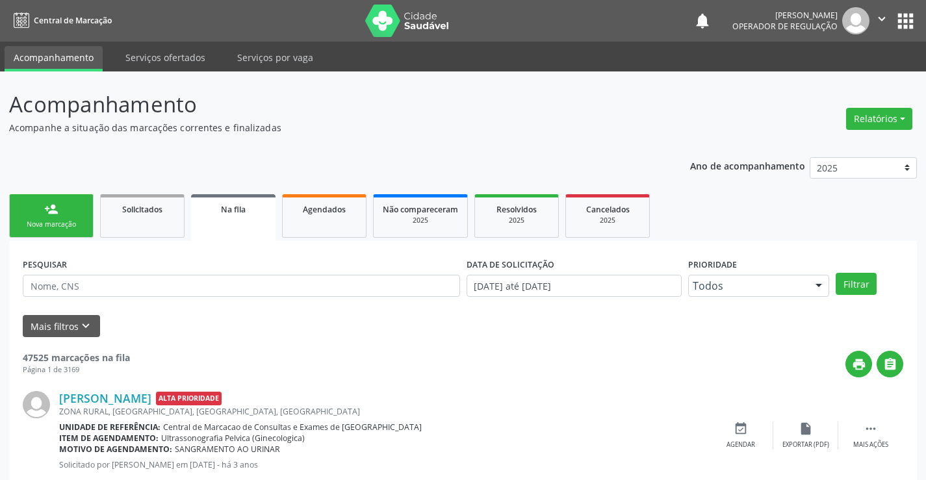
click at [81, 220] on div "Nova marcação" at bounding box center [51, 225] width 65 height 10
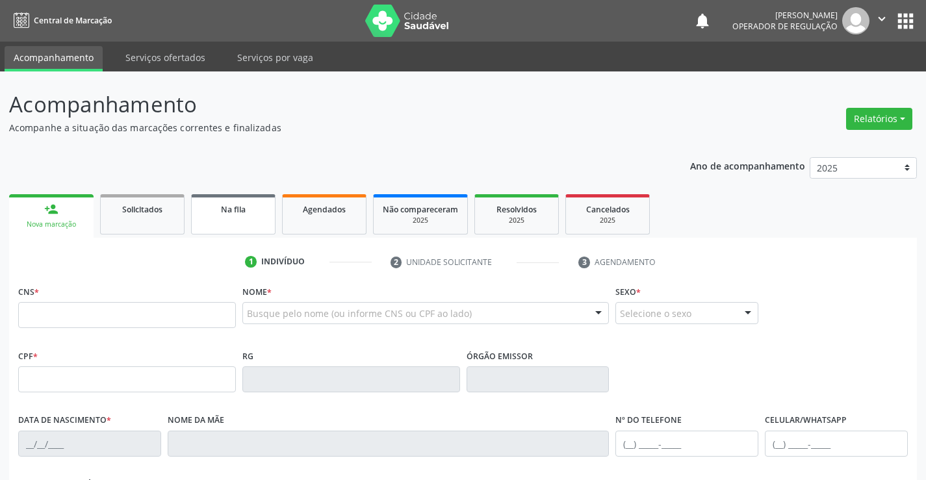
click at [231, 215] on div "Na fila" at bounding box center [233, 209] width 65 height 14
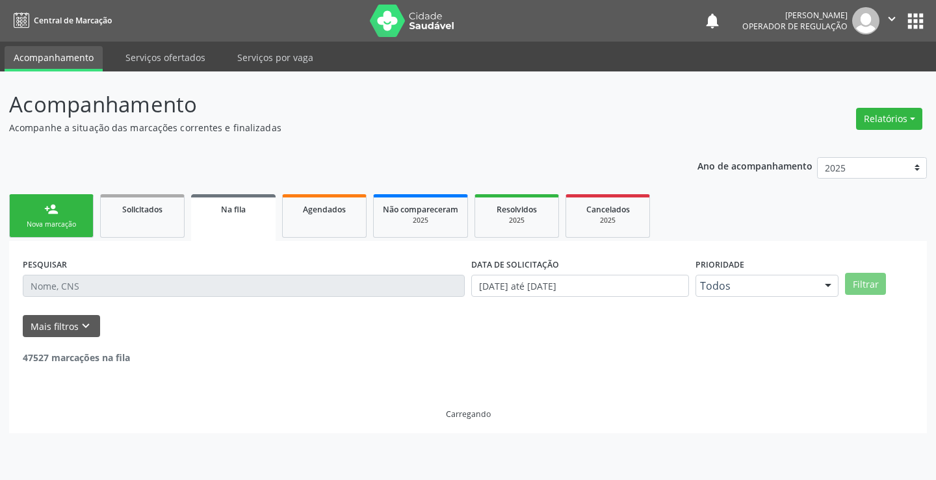
click at [255, 224] on link "Na fila" at bounding box center [233, 217] width 84 height 47
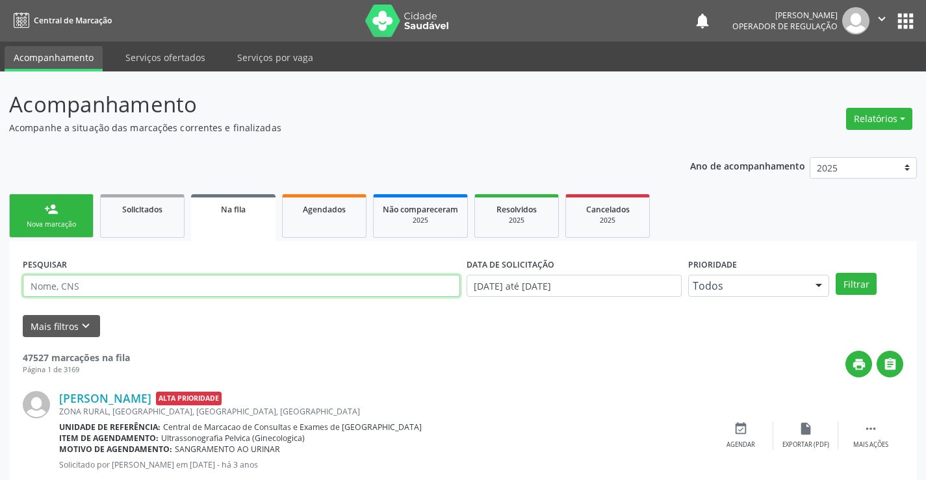
click at [122, 287] on input "text" at bounding box center [241, 286] width 437 height 22
type input "700407713323350"
click at [863, 289] on button "Filtrar" at bounding box center [856, 284] width 41 height 22
